Goal: Transaction & Acquisition: Purchase product/service

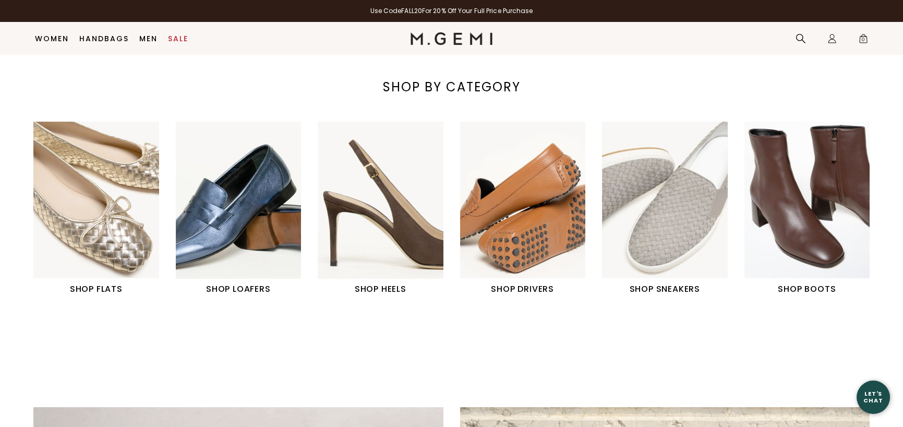
scroll to position [395, 0]
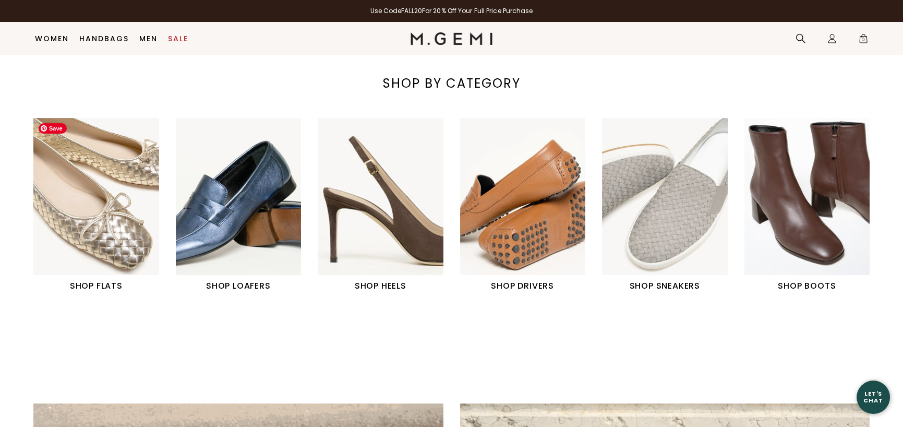
click at [112, 216] on img "1 / 6" at bounding box center [96, 196] width 126 height 157
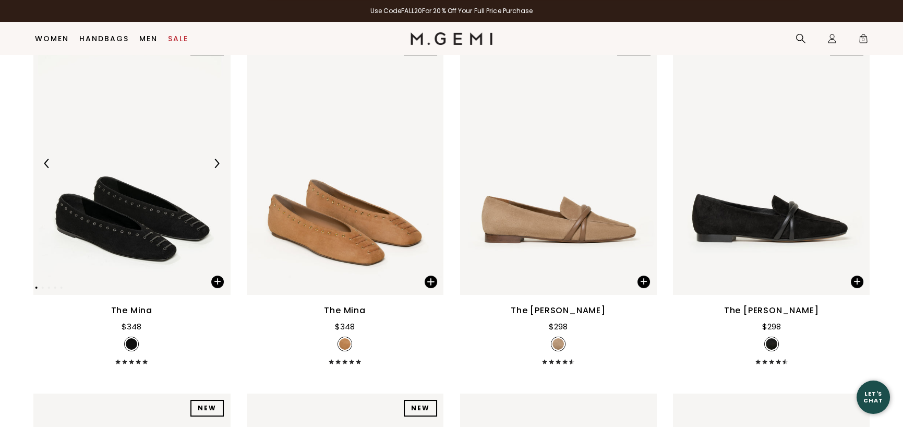
scroll to position [186, 0]
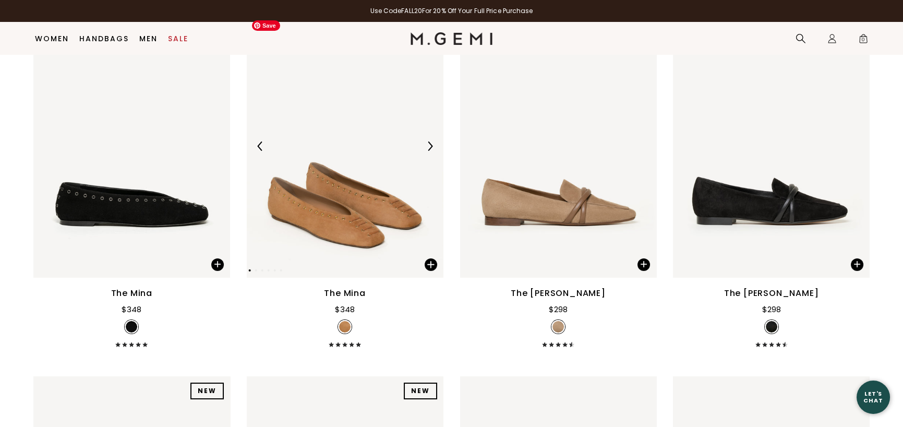
click at [431, 144] on img at bounding box center [429, 145] width 9 height 9
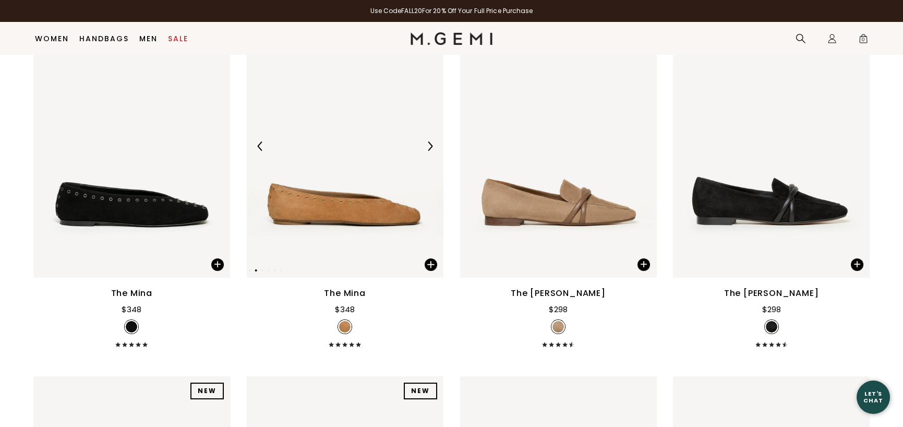
click at [431, 144] on img at bounding box center [429, 145] width 9 height 9
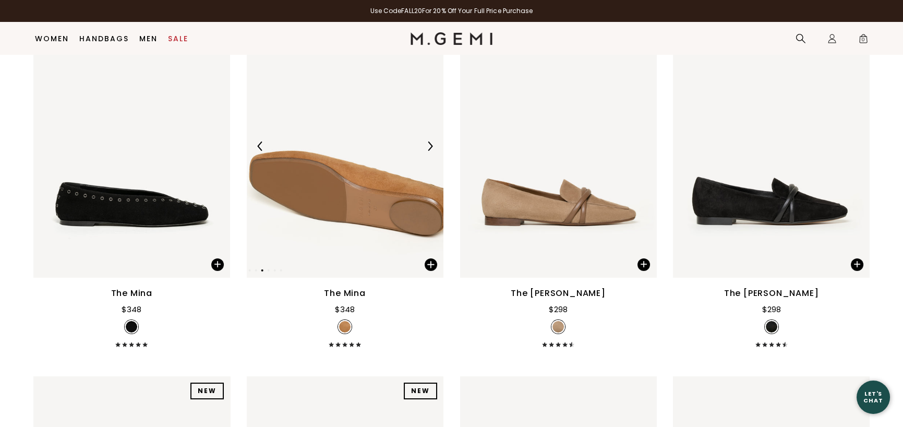
click at [431, 144] on img at bounding box center [429, 145] width 9 height 9
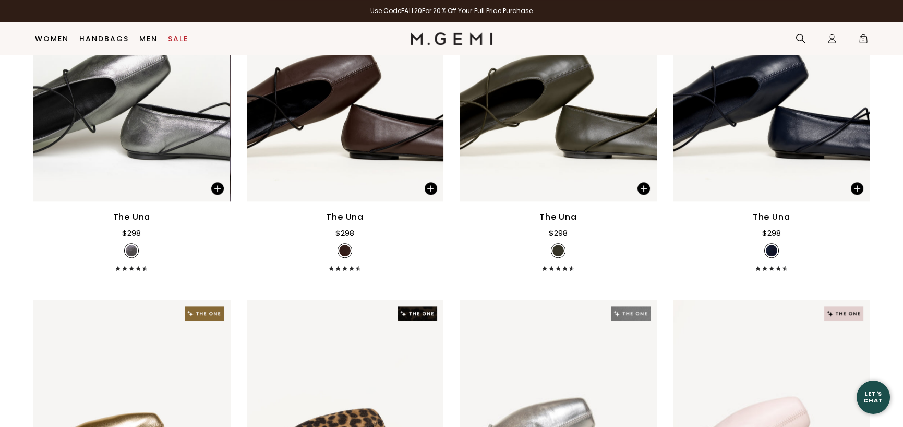
scroll to position [3266, 0]
